Goal: Task Accomplishment & Management: Manage account settings

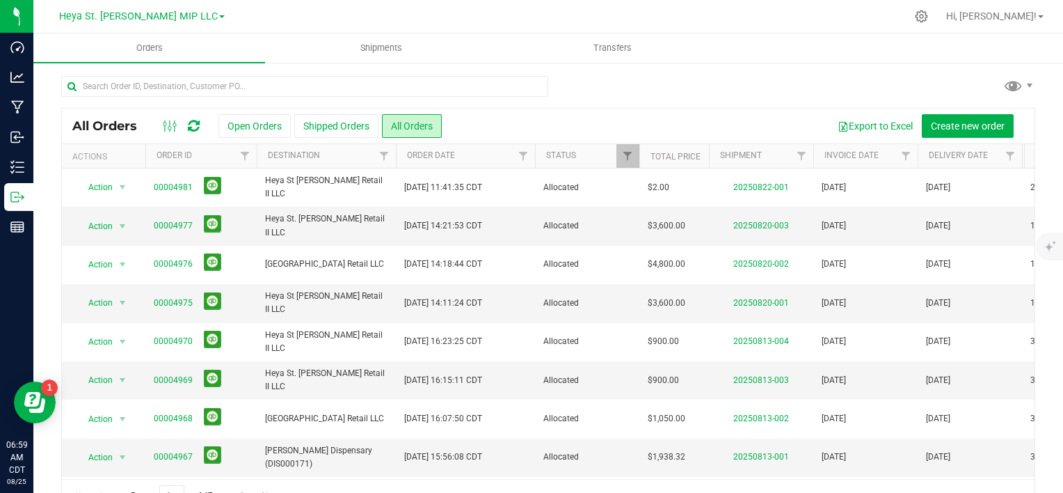
click at [189, 13] on link "Heya St. [PERSON_NAME] MIP LLC" at bounding box center [142, 15] width 166 height 13
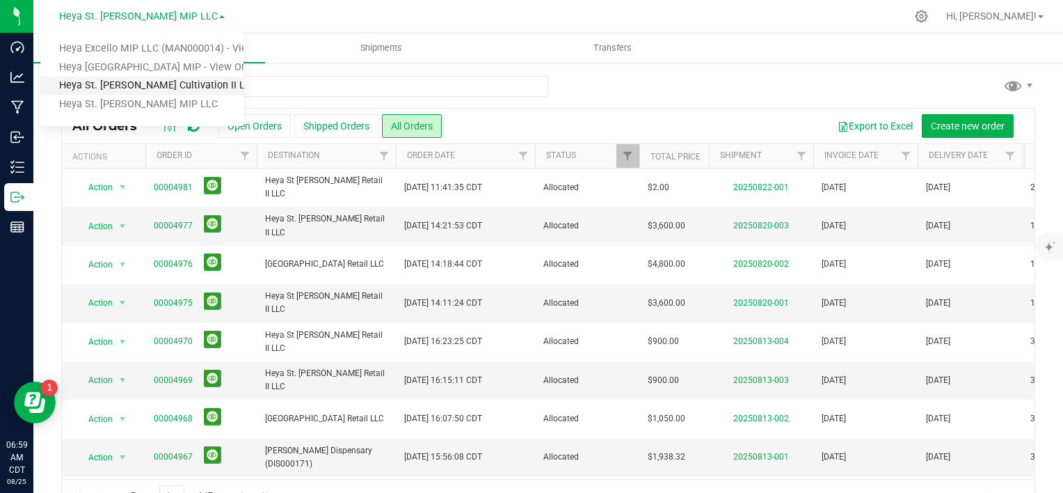
click at [177, 90] on link "Heya St. [PERSON_NAME] Cultivation II LLC" at bounding box center [141, 86] width 203 height 19
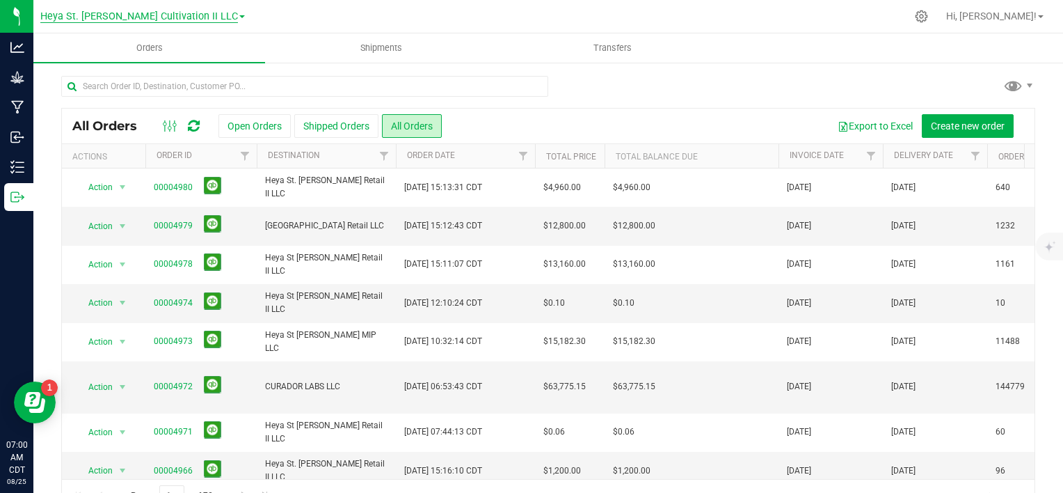
click at [203, 15] on span "Heya St. [PERSON_NAME] Cultivation II LLC" at bounding box center [139, 16] width 198 height 13
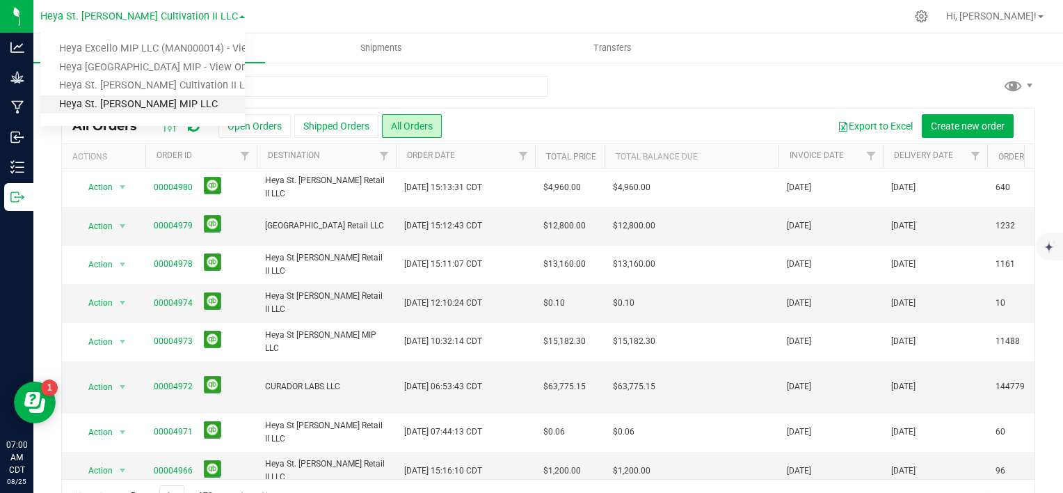
click at [168, 97] on link "Heya St. [PERSON_NAME] MIP LLC" at bounding box center [142, 104] width 205 height 19
